Goal: Task Accomplishment & Management: Manage account settings

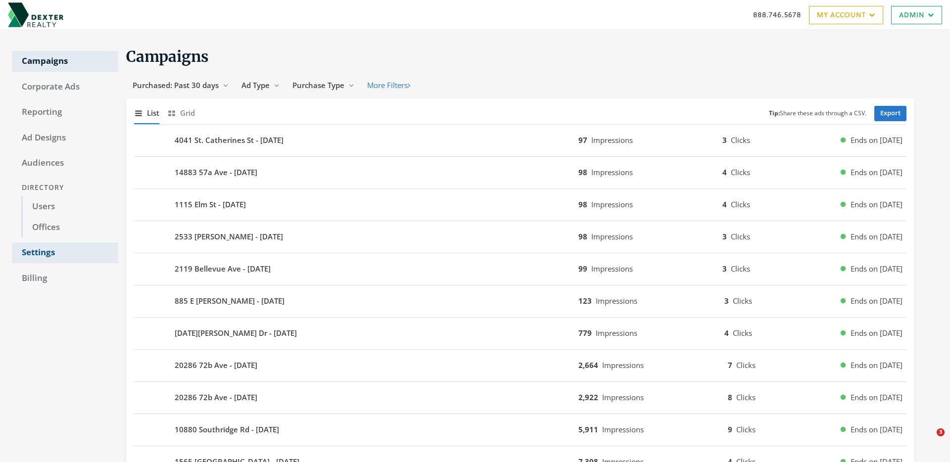
click at [33, 248] on link "Settings" at bounding box center [65, 252] width 106 height 21
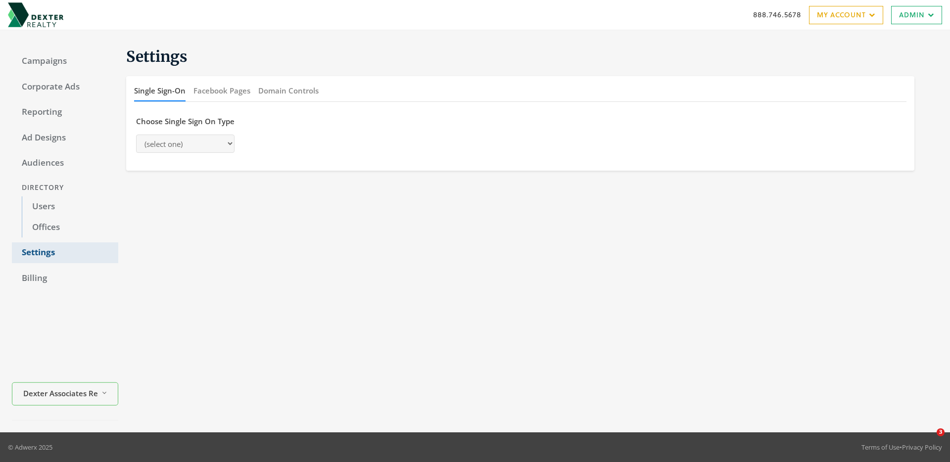
select select "[PERSON_NAME]"
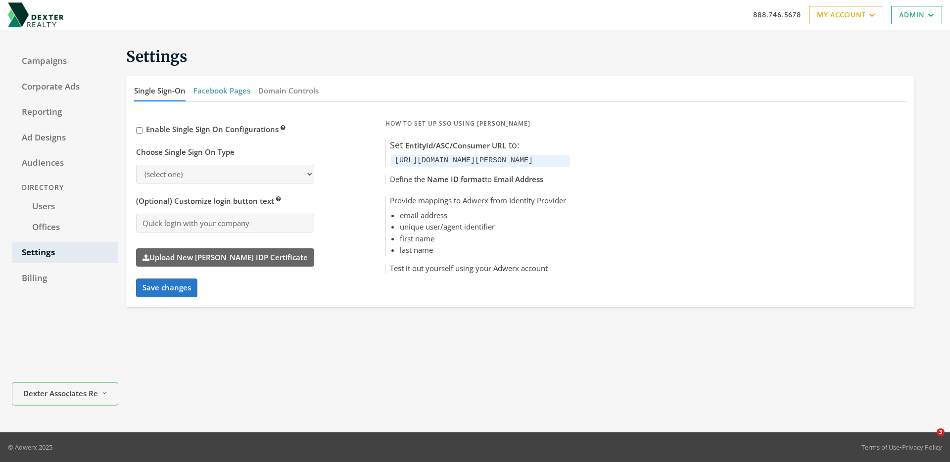
click at [214, 90] on button "Facebook Pages" at bounding box center [221, 90] width 57 height 21
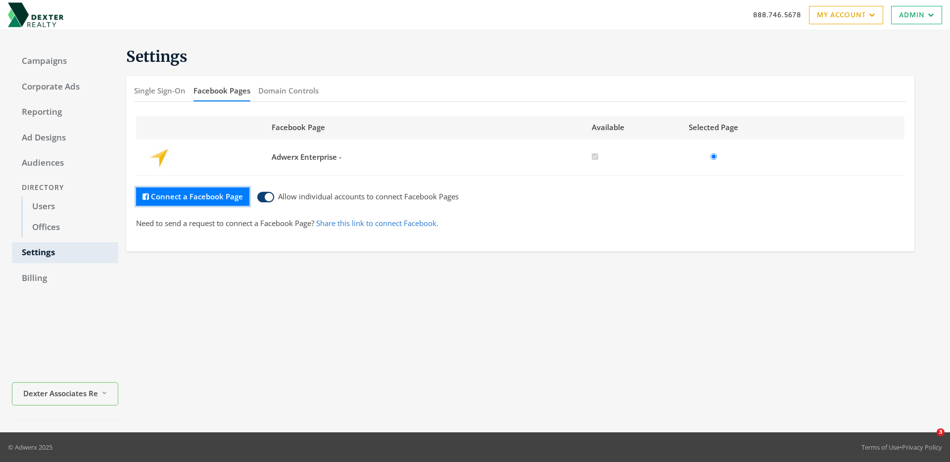
click at [180, 196] on button "Connect a Facebook Page" at bounding box center [192, 196] width 113 height 18
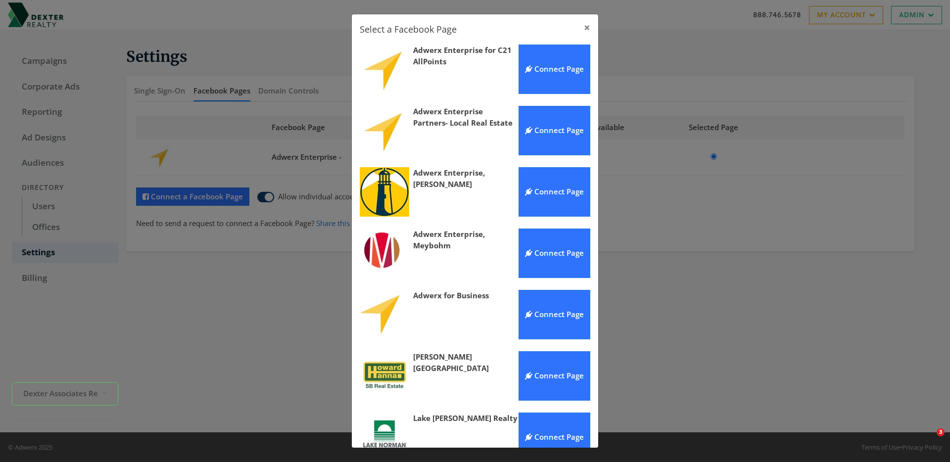
scroll to position [498, 0]
click at [546, 136] on button "Connect Page" at bounding box center [554, 130] width 72 height 49
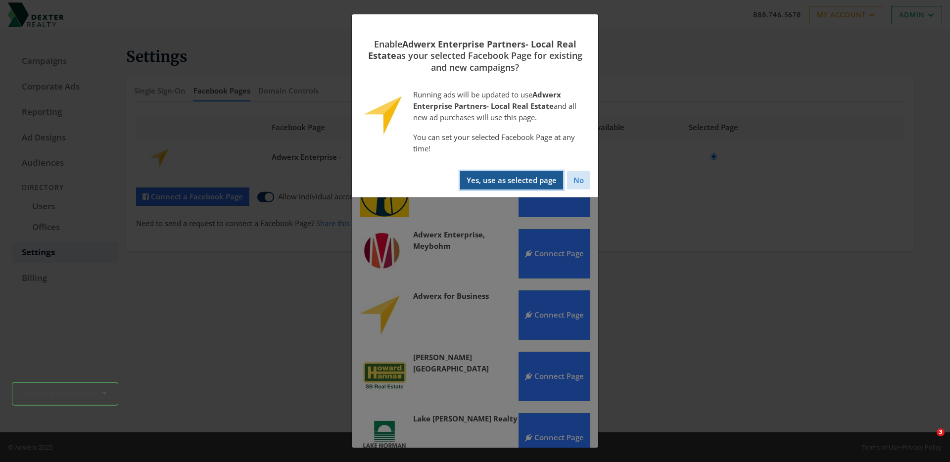
click at [519, 186] on button "Yes, use as selected page" at bounding box center [511, 180] width 103 height 18
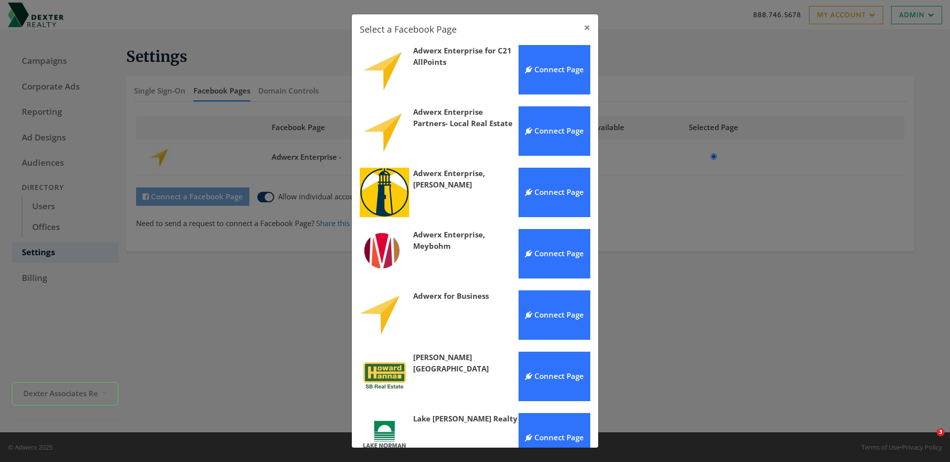
radio input "false"
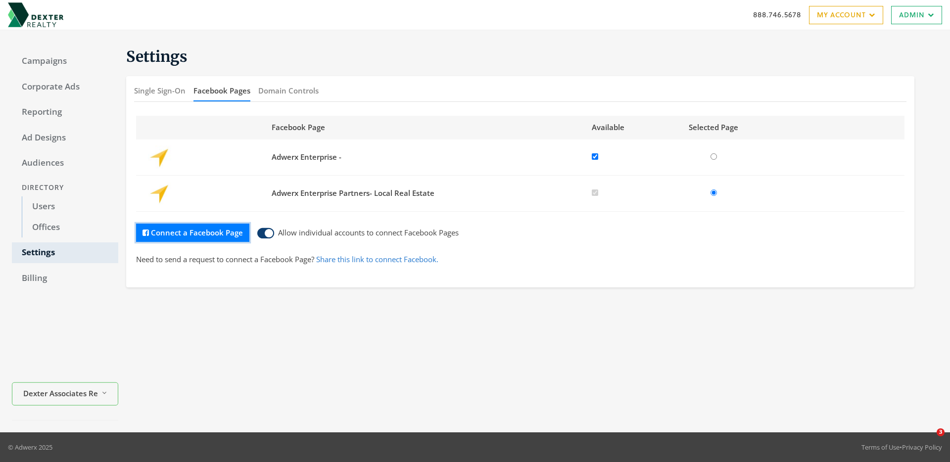
click at [193, 233] on button "Connect a Facebook Page" at bounding box center [192, 233] width 113 height 18
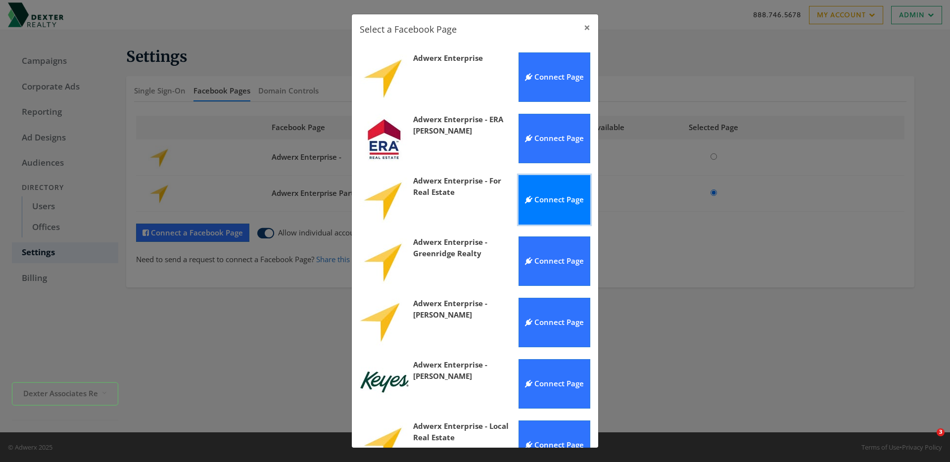
click at [559, 198] on span "Connect Page" at bounding box center [554, 199] width 59 height 10
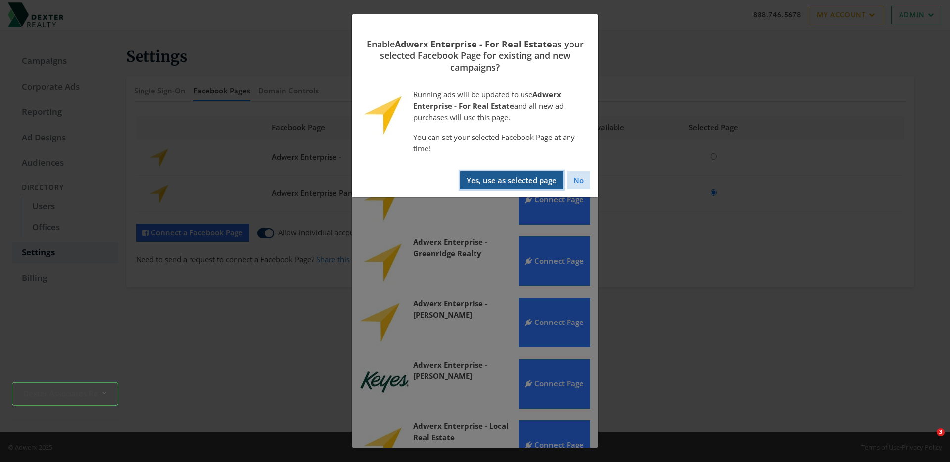
click at [513, 174] on button "Yes, use as selected page" at bounding box center [511, 180] width 103 height 18
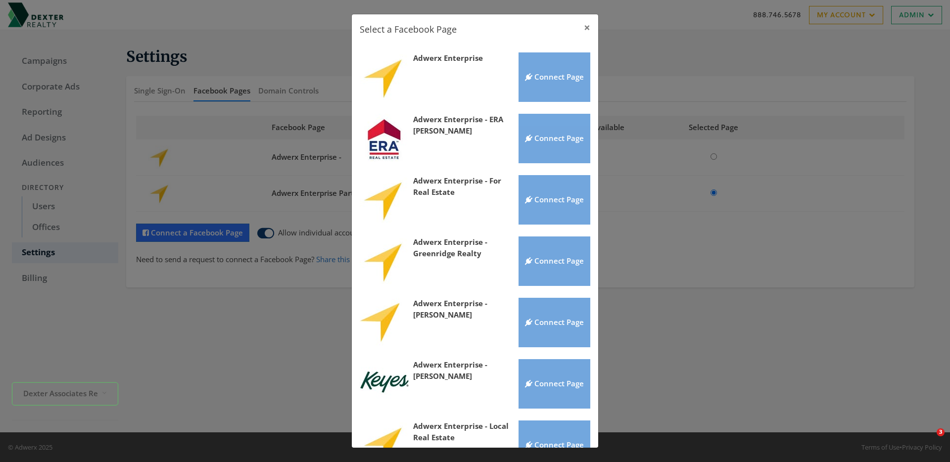
radio input "false"
